Goal: Task Accomplishment & Management: Use online tool/utility

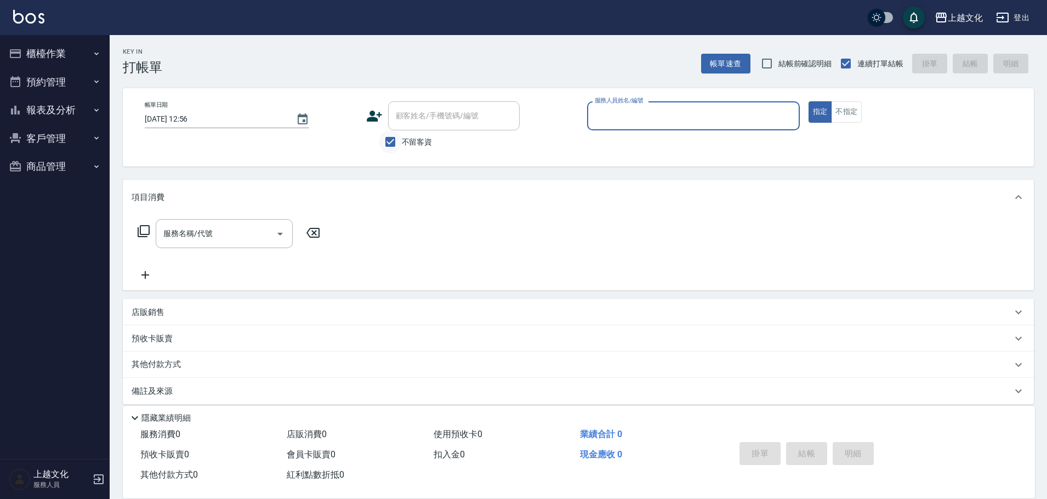
click at [395, 144] on input "不留客資" at bounding box center [390, 141] width 23 height 23
checkbox input "false"
click at [406, 116] on div "顧客姓名/手機號碼/編號 顧客姓名/手機號碼/編號" at bounding box center [454, 115] width 132 height 29
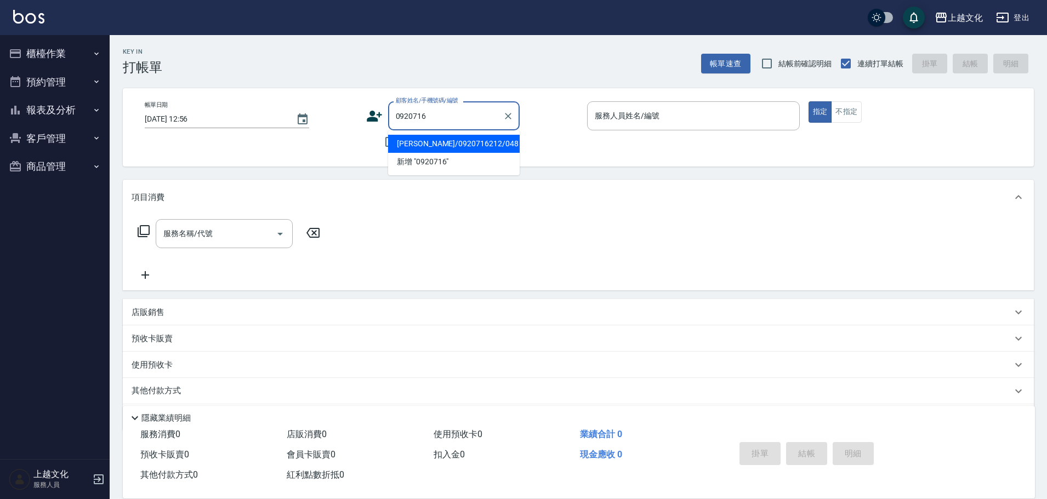
click at [430, 144] on li "[PERSON_NAME]/0920716212/048" at bounding box center [454, 144] width 132 height 18
type input "[PERSON_NAME]/0920716212/048"
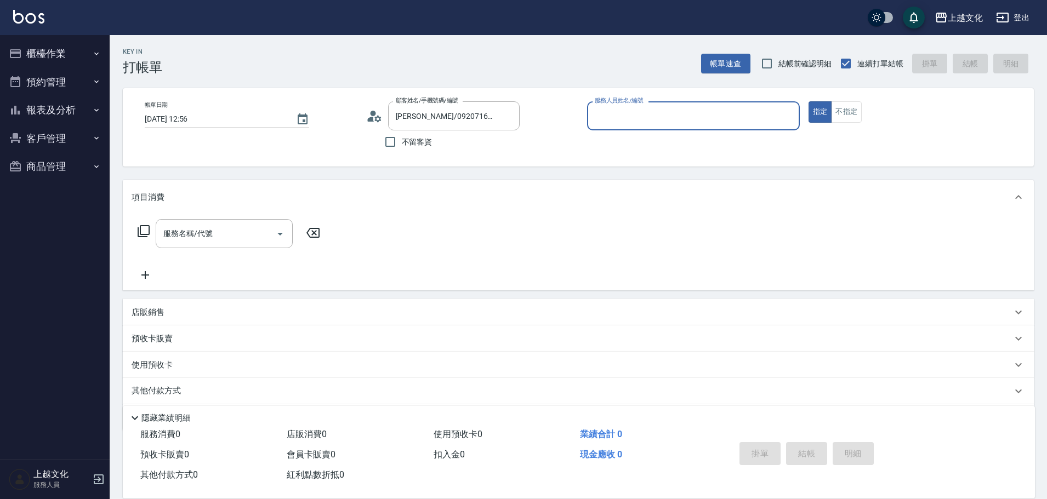
type input "[PERSON_NAME]-05"
click at [227, 362] on div "使用預收卡 x4" at bounding box center [572, 367] width 880 height 16
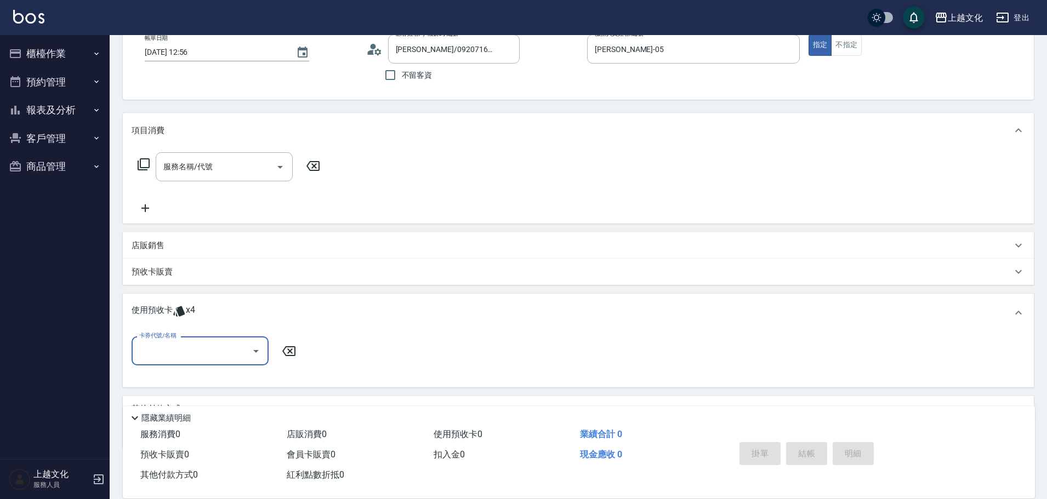
scroll to position [110, 0]
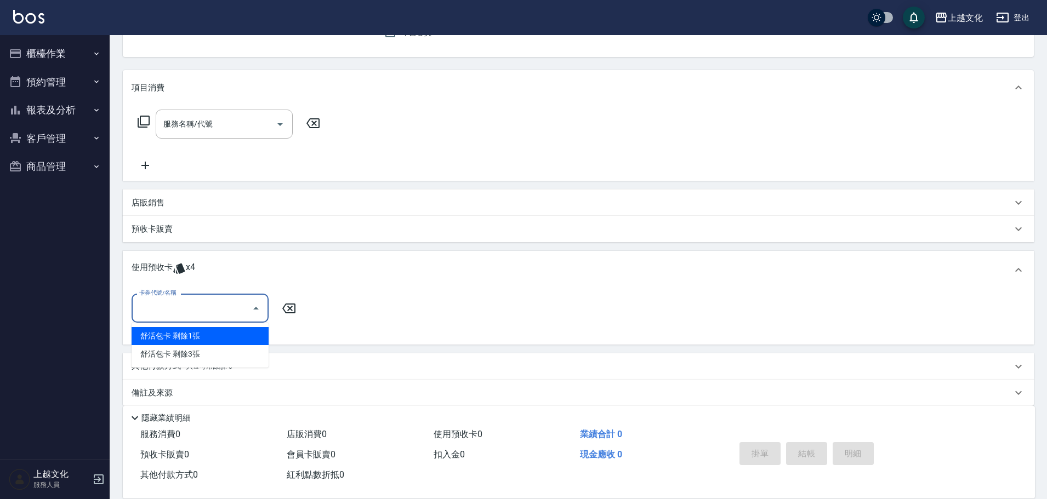
click at [226, 309] on input "卡券代號/名稱" at bounding box center [191, 308] width 111 height 19
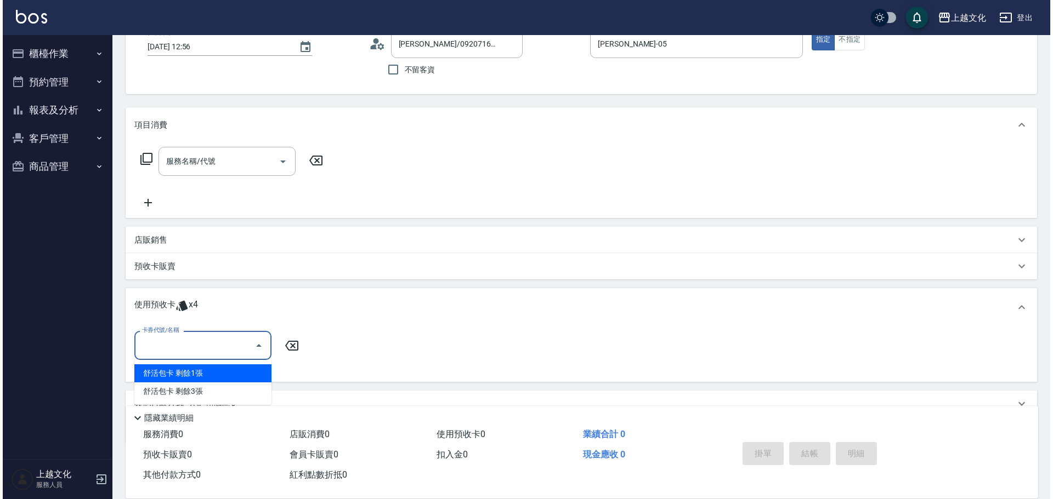
scroll to position [55, 0]
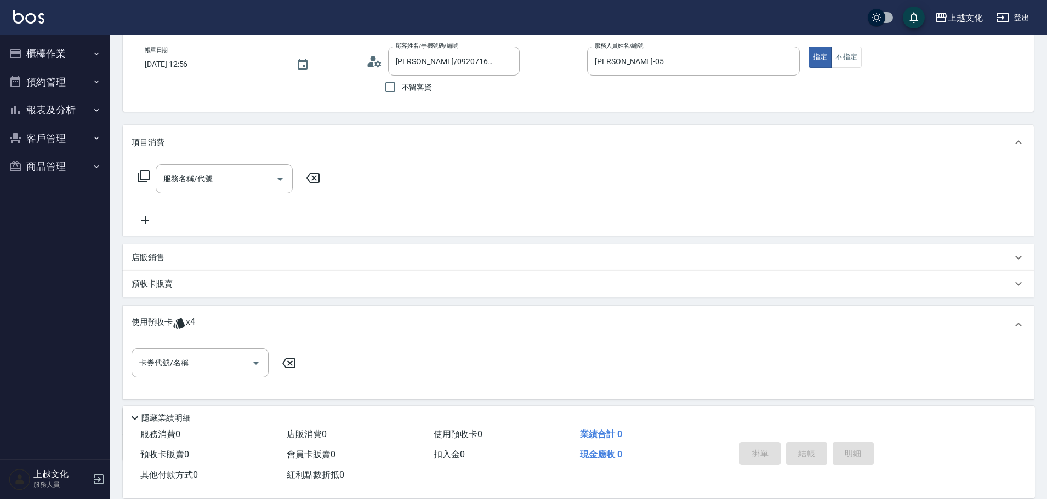
click at [376, 58] on icon at bounding box center [374, 61] width 16 height 16
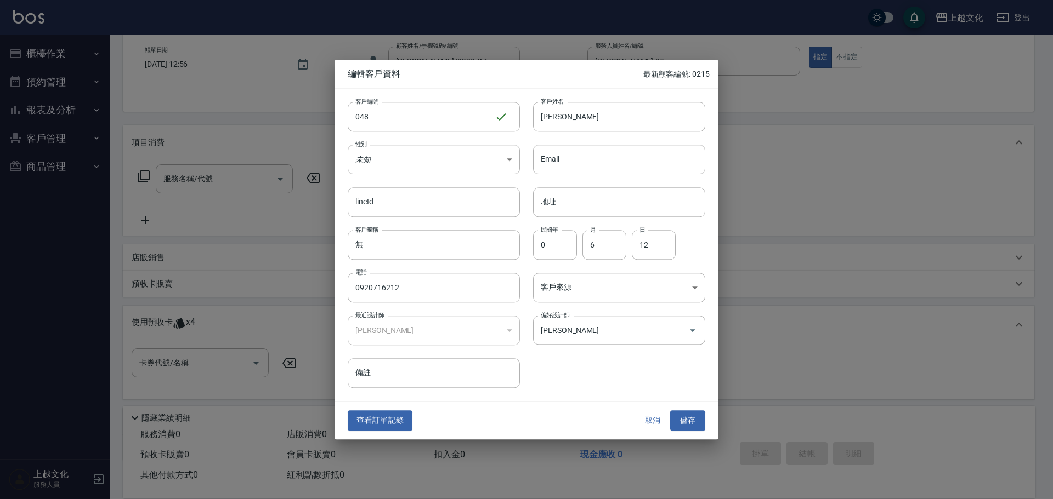
click at [650, 418] on button "取消" at bounding box center [652, 421] width 35 height 20
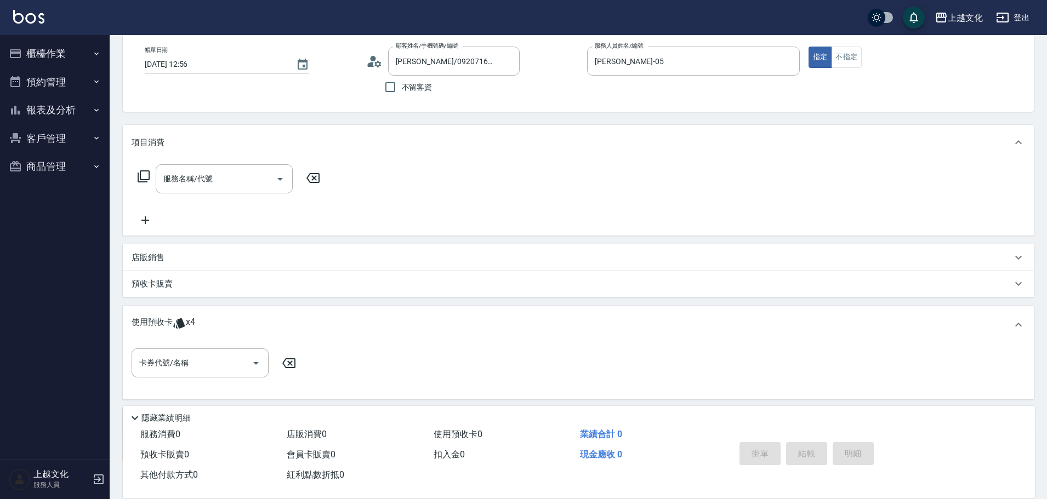
click at [371, 60] on circle at bounding box center [372, 58] width 5 height 5
